Goal: Task Accomplishment & Management: Manage account settings

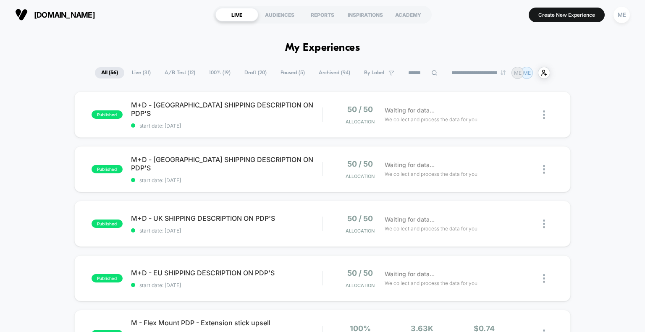
click at [614, 19] on button "ME" at bounding box center [621, 14] width 21 height 17
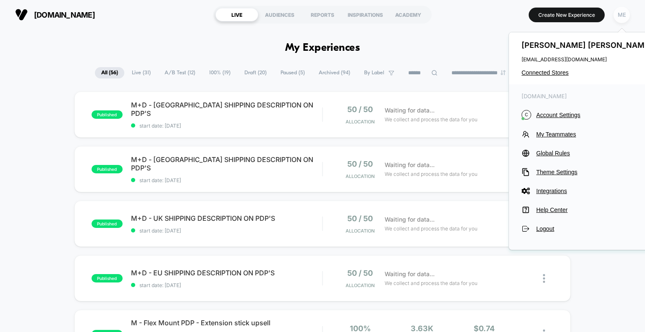
click at [621, 13] on div "ME" at bounding box center [621, 15] width 16 height 16
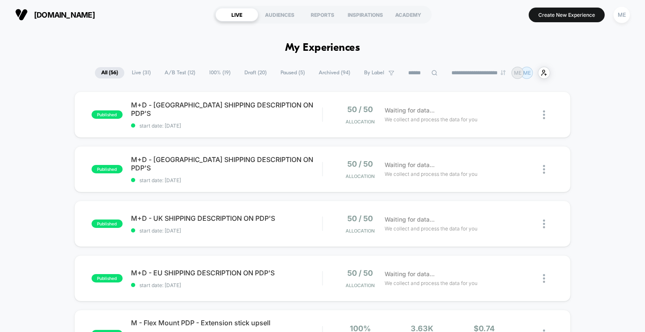
click at [628, 9] on button "ME" at bounding box center [621, 14] width 21 height 17
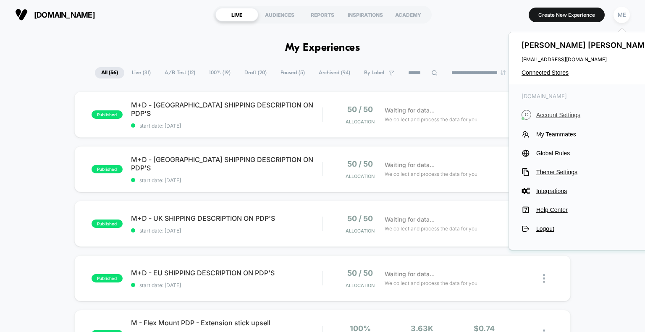
click at [573, 117] on span "Account Settings" at bounding box center [595, 115] width 118 height 7
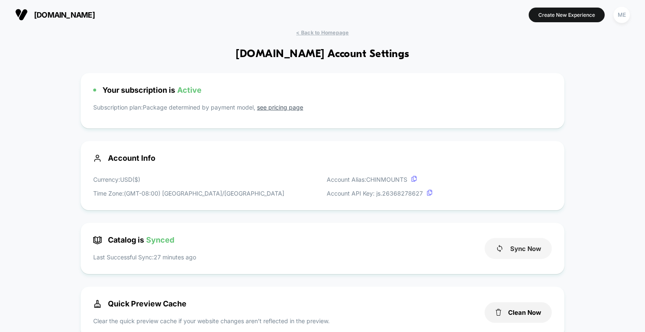
click at [532, 253] on button "Sync Now" at bounding box center [518, 248] width 67 height 21
